Goal: Check status: Check status

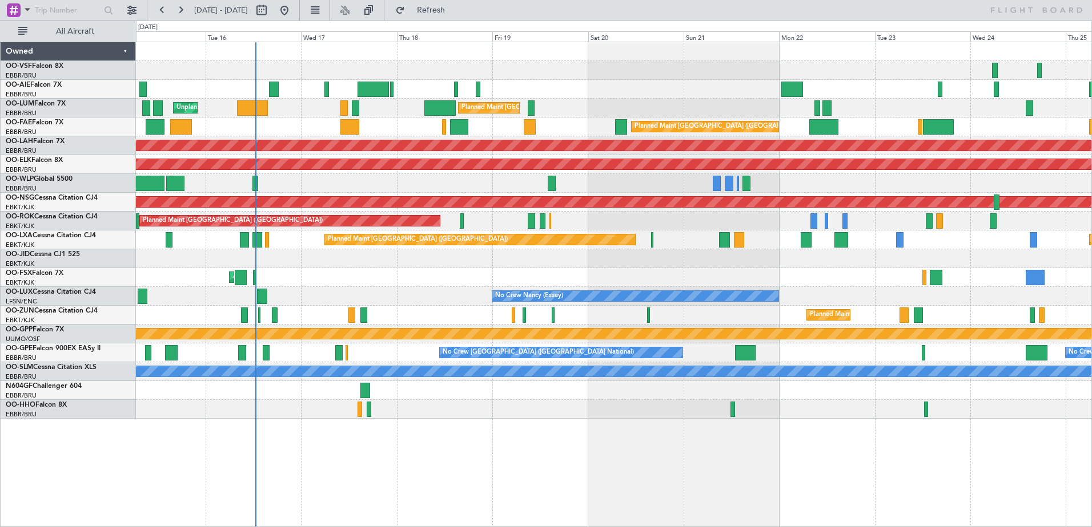
click at [324, 291] on div "No Crew Nancy (Essey)" at bounding box center [613, 296] width 955 height 19
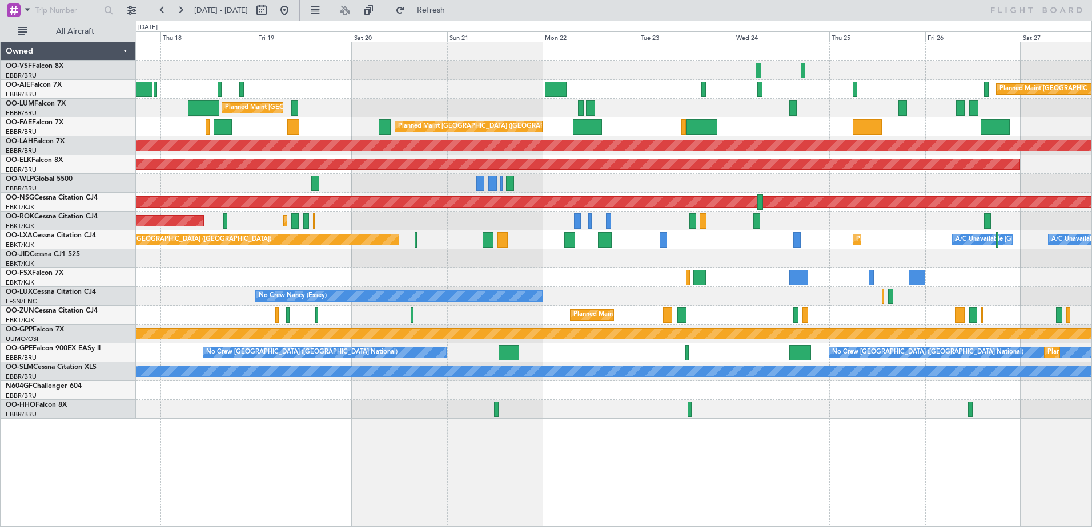
click at [267, 378] on div "Planned Maint [GEOGRAPHIC_DATA] ([GEOGRAPHIC_DATA]) Planned Maint [GEOGRAPHIC_D…" at bounding box center [614, 285] width 956 height 486
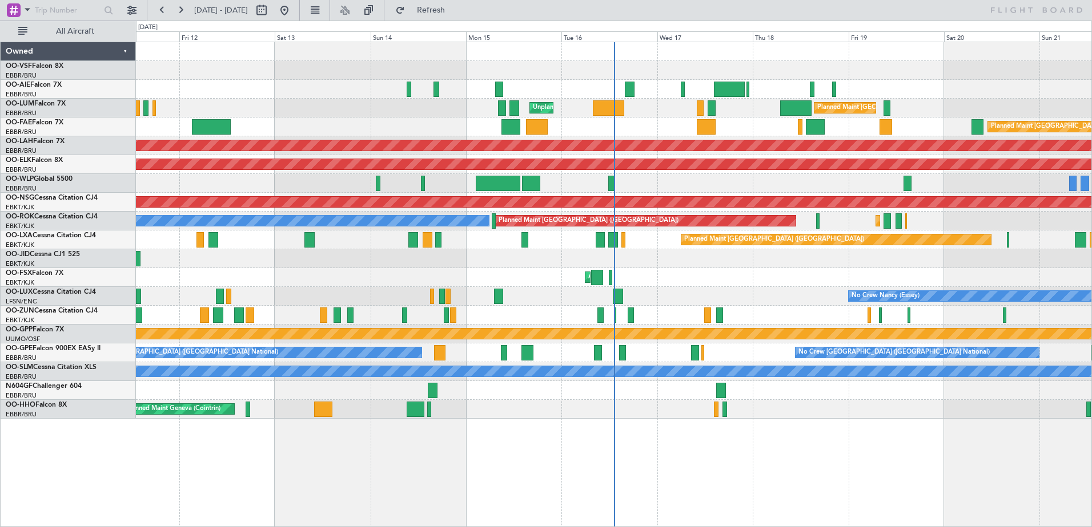
click at [758, 307] on div "Planned Maint Kortrijk-[GEOGRAPHIC_DATA]" at bounding box center [613, 315] width 955 height 19
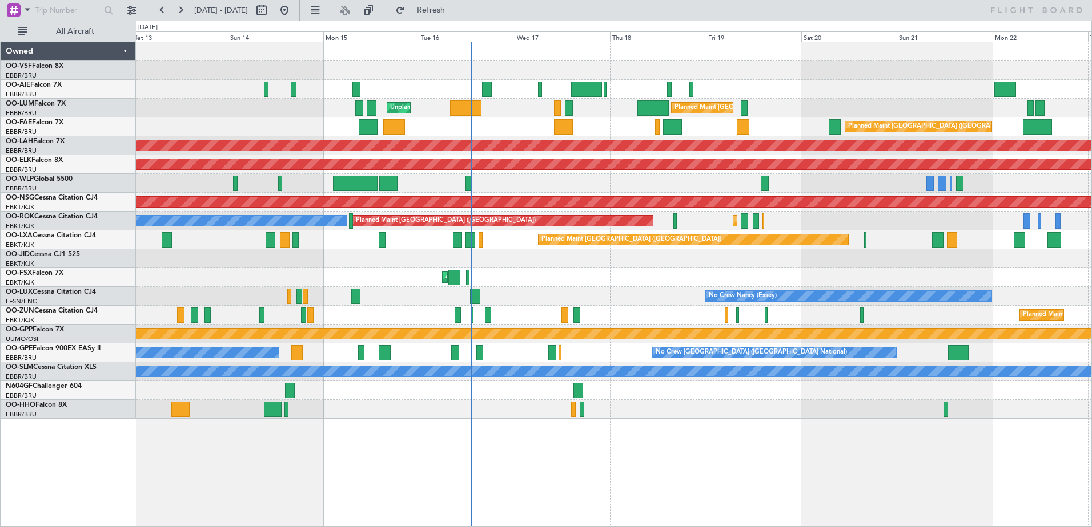
click at [613, 277] on div "Planned Maint [GEOGRAPHIC_DATA] ([GEOGRAPHIC_DATA]) Planned Maint [GEOGRAPHIC_D…" at bounding box center [613, 230] width 955 height 377
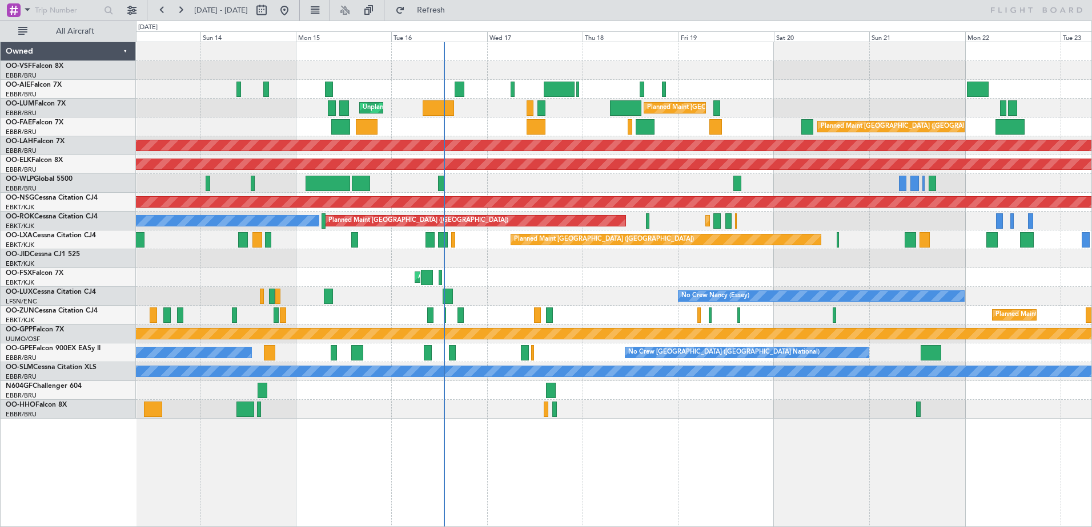
click at [440, 343] on div "Planned Maint [GEOGRAPHIC_DATA] ([GEOGRAPHIC_DATA]) Planned Maint [GEOGRAPHIC_D…" at bounding box center [613, 230] width 955 height 377
